Goal: Task Accomplishment & Management: Use online tool/utility

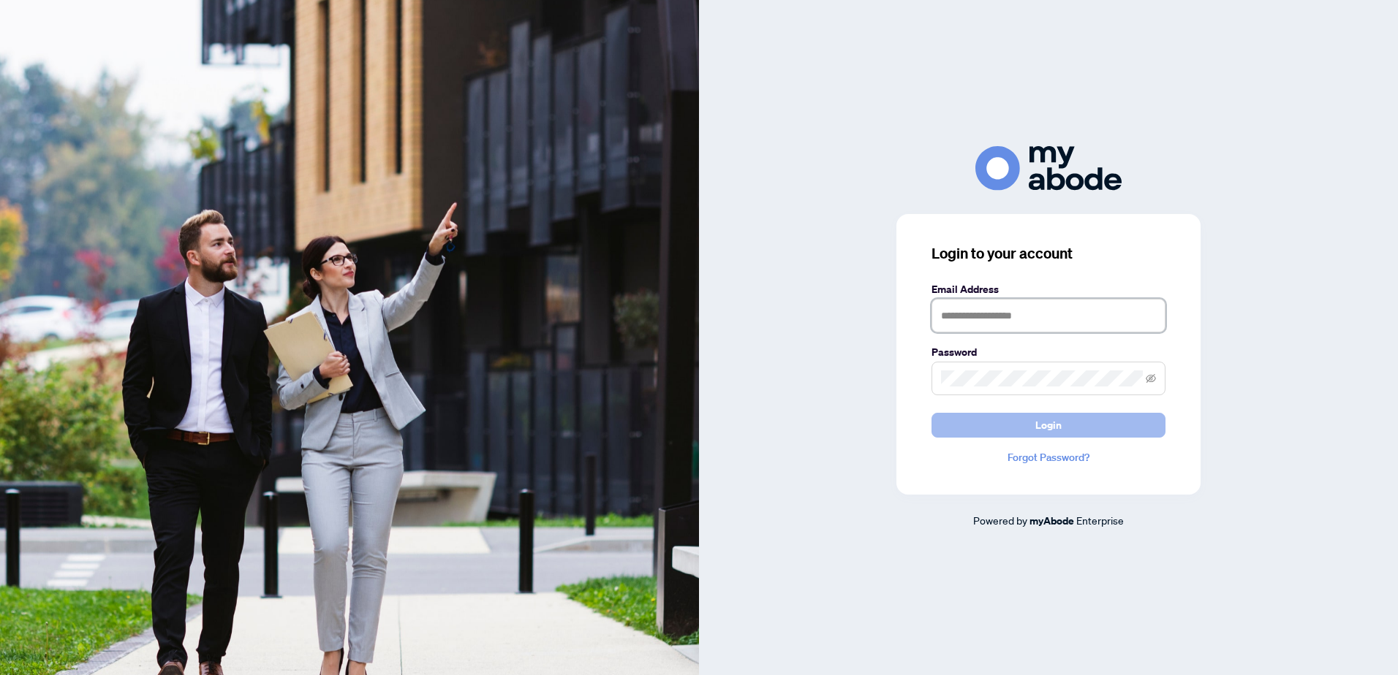
type input "**********"
click at [1044, 430] on span "Login" at bounding box center [1048, 425] width 26 height 23
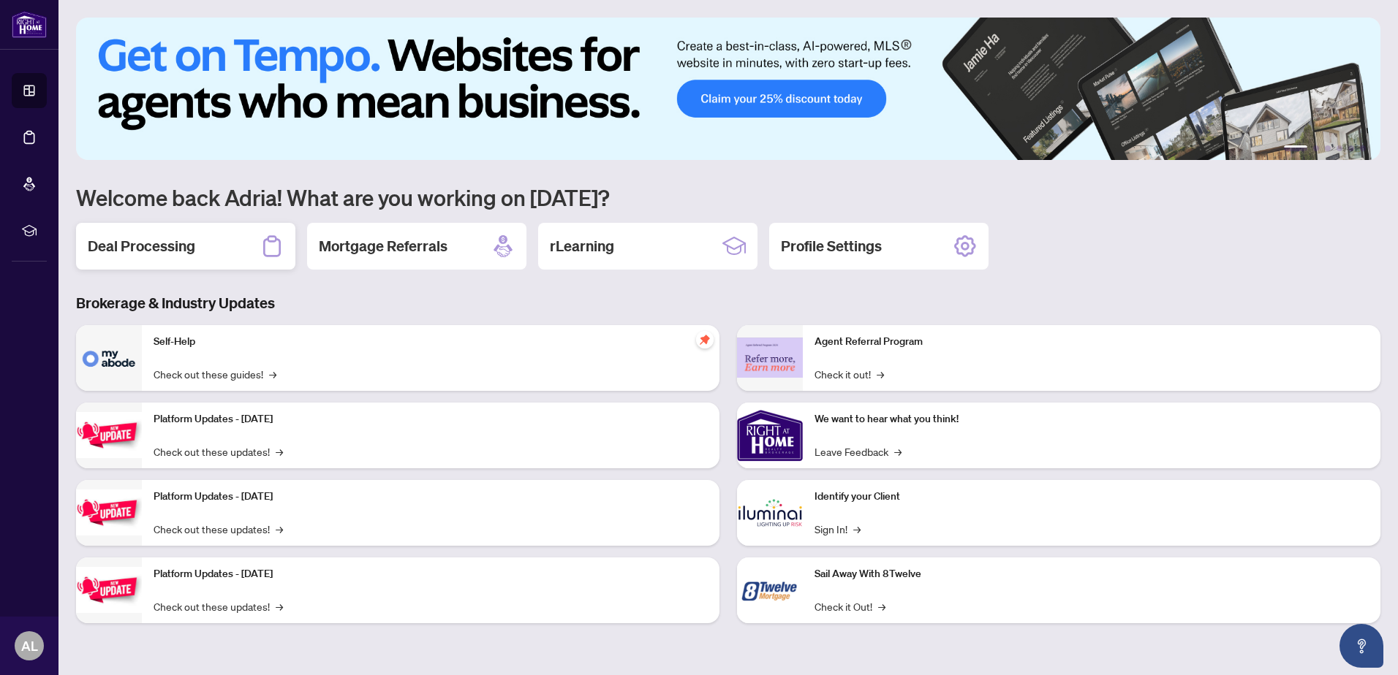
click at [167, 242] on h2 "Deal Processing" at bounding box center [141, 246] width 107 height 20
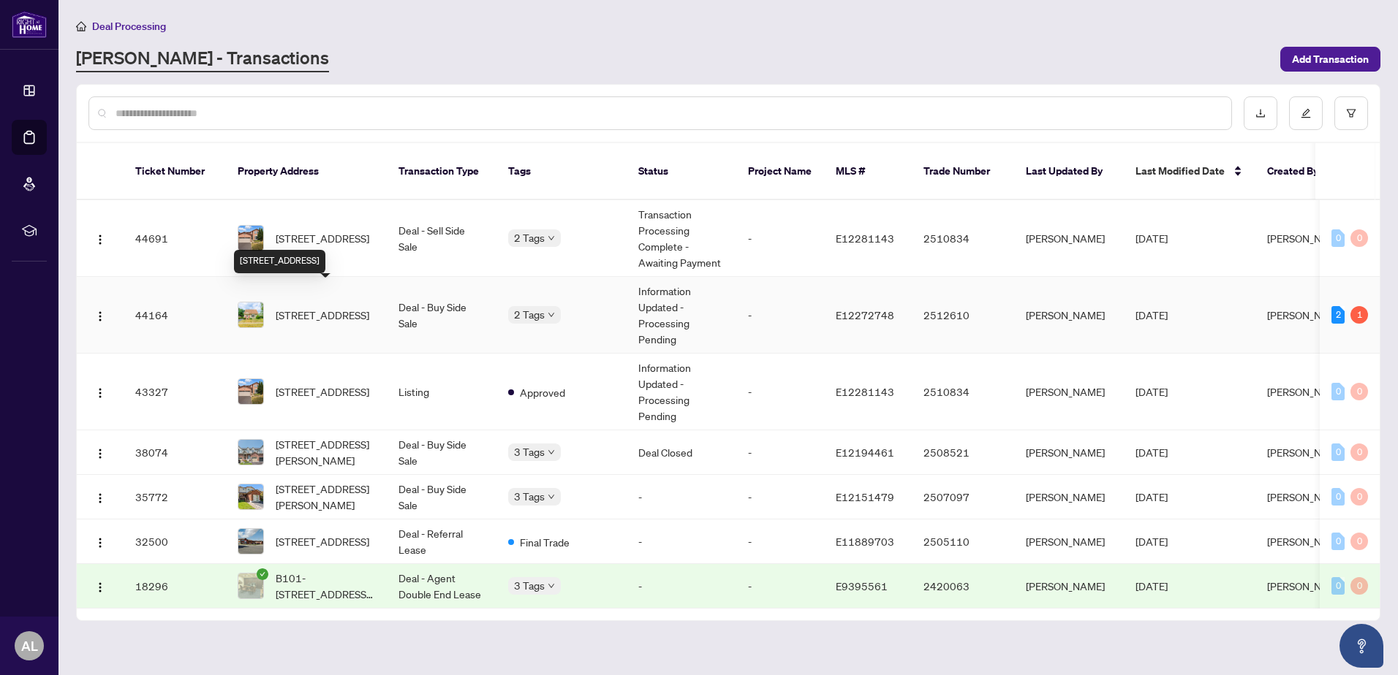
click at [344, 307] on span "[STREET_ADDRESS]" at bounding box center [323, 315] width 94 height 16
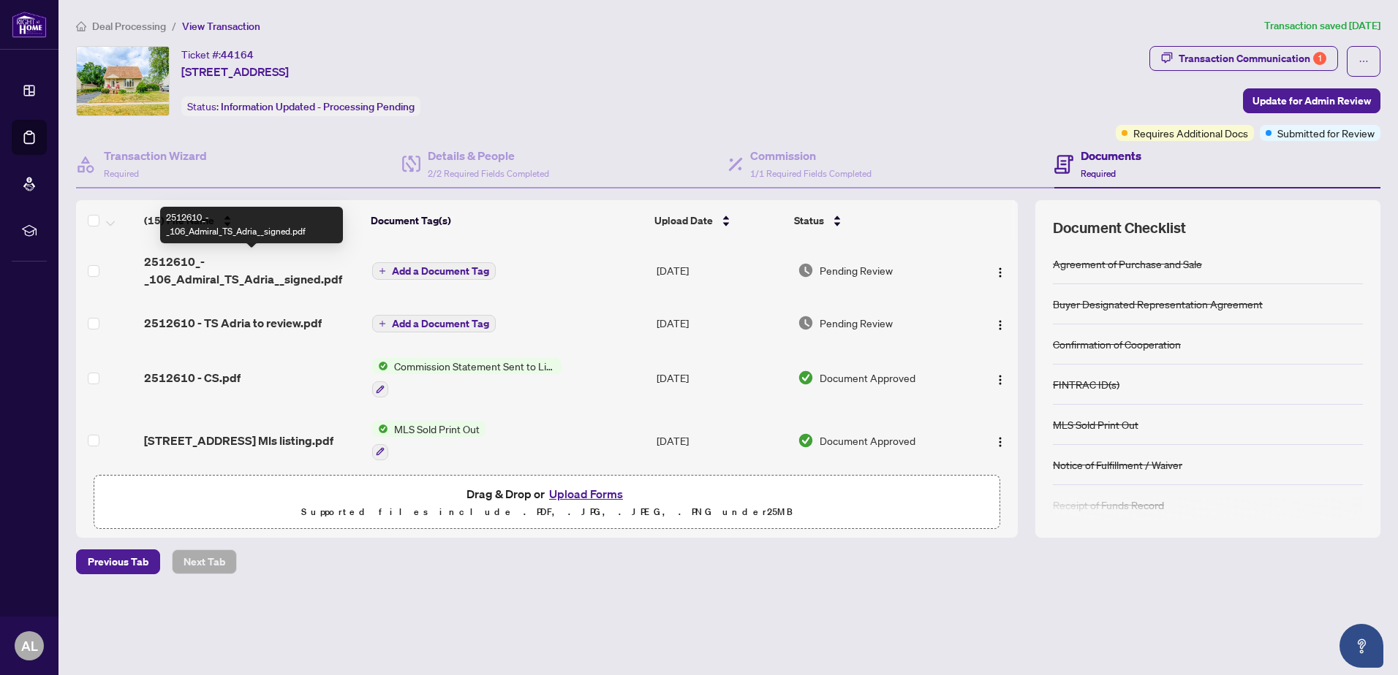
click at [273, 275] on span "2512610_-_106_Admiral_TS_Adria__signed.pdf" at bounding box center [252, 270] width 216 height 35
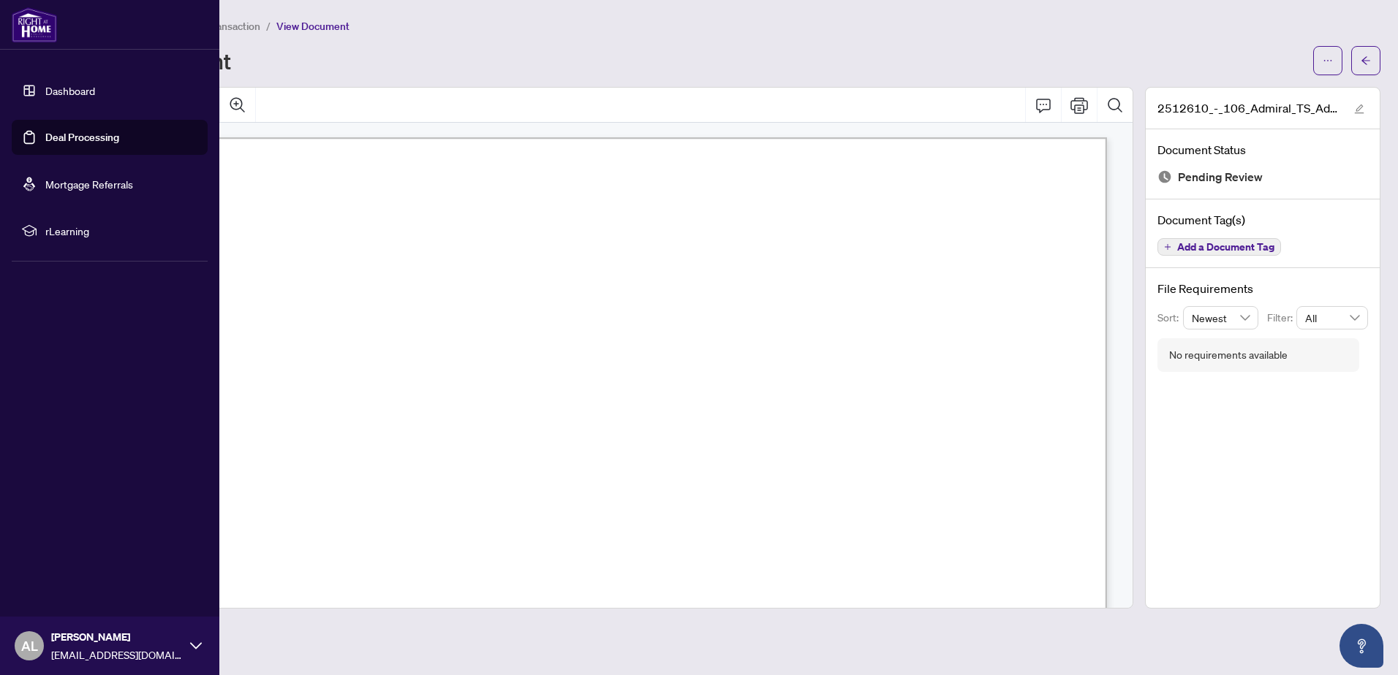
click at [62, 88] on link "Dashboard" at bounding box center [70, 90] width 50 height 13
